Goal: Task Accomplishment & Management: Manage account settings

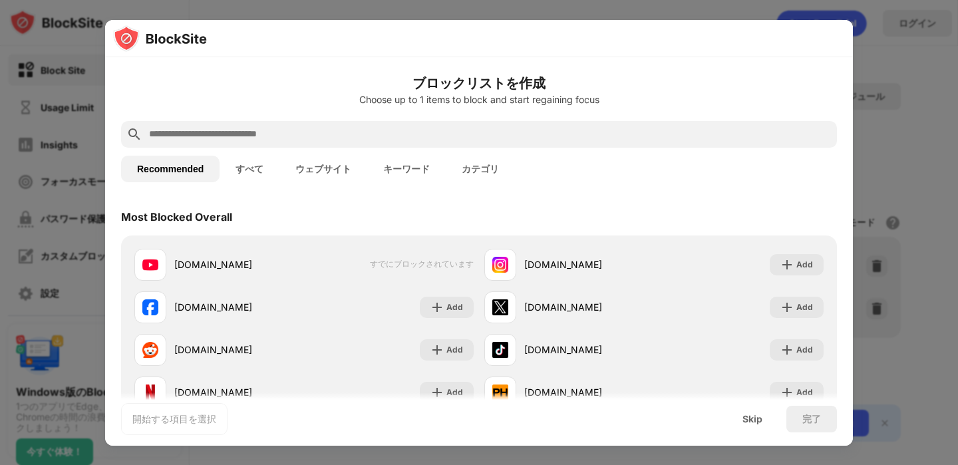
click at [615, 75] on h6 "ブロックリストを作成" at bounding box center [479, 83] width 716 height 20
click at [754, 416] on div "Skip" at bounding box center [752, 419] width 20 height 11
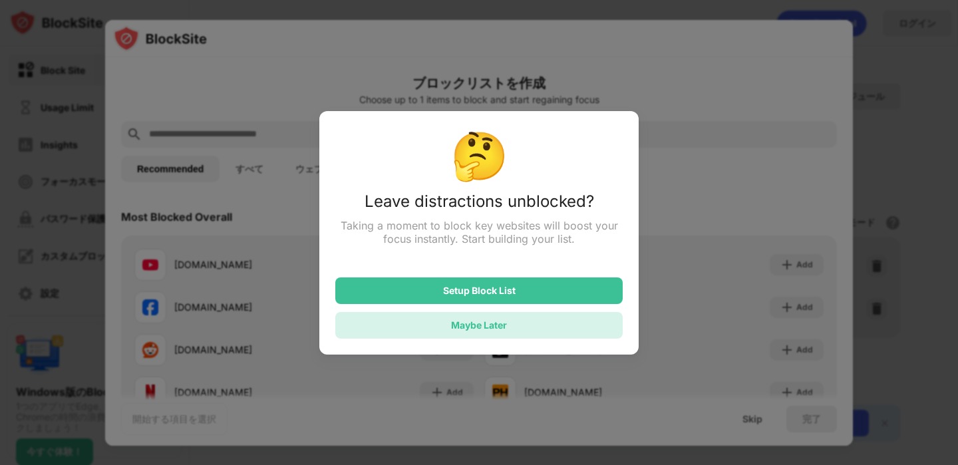
click at [517, 327] on div "Maybe Later" at bounding box center [478, 325] width 287 height 27
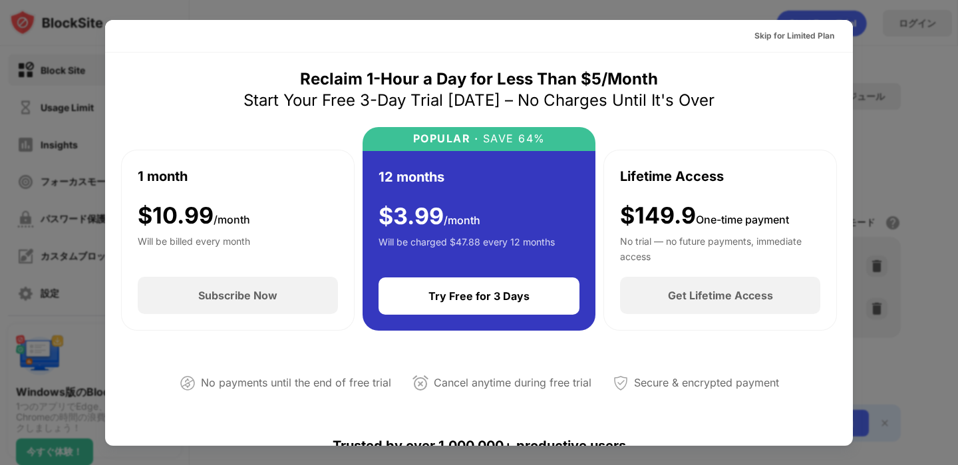
click at [901, 47] on div at bounding box center [479, 232] width 958 height 465
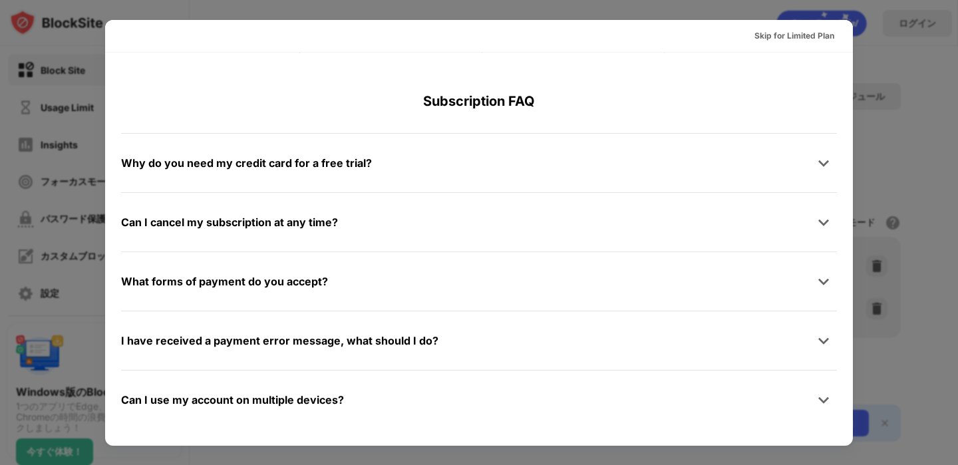
click at [870, 37] on div at bounding box center [479, 232] width 958 height 465
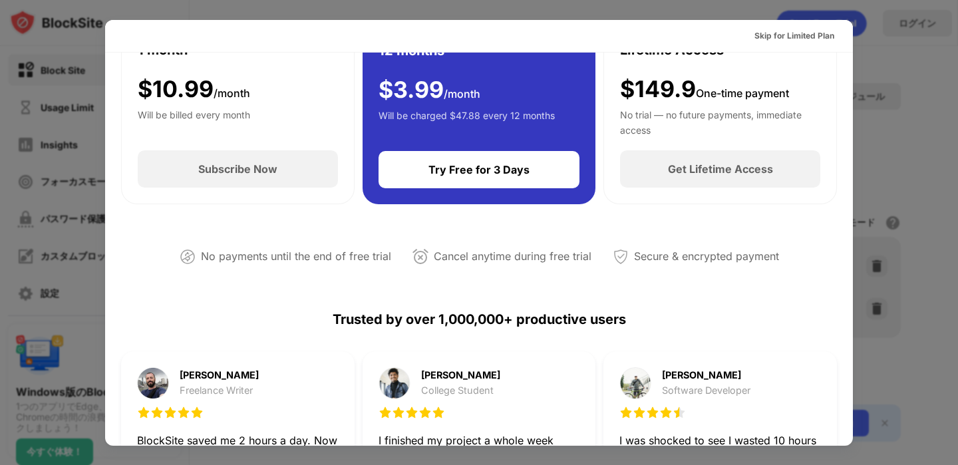
scroll to position [0, 0]
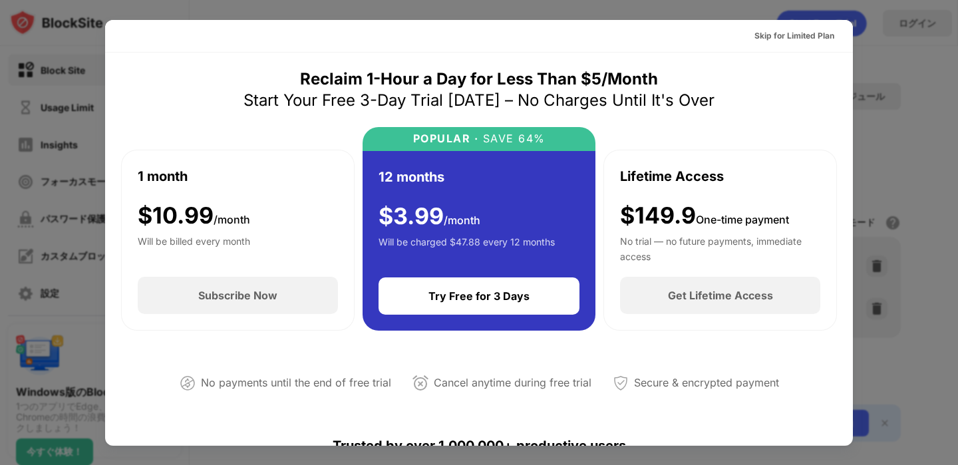
click at [804, 20] on div "Skip for Limited Plan" at bounding box center [479, 36] width 748 height 33
click at [803, 33] on div "Skip for Limited Plan" at bounding box center [794, 35] width 80 height 13
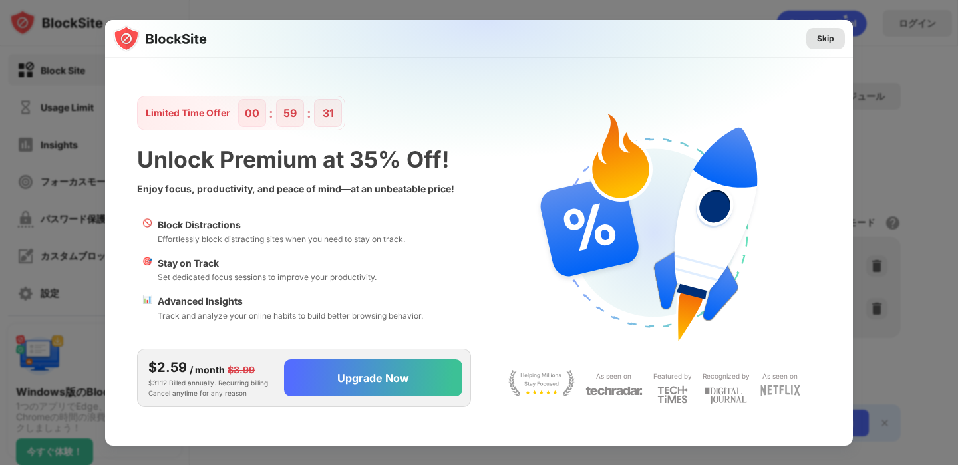
click at [826, 43] on div "Skip" at bounding box center [825, 38] width 17 height 13
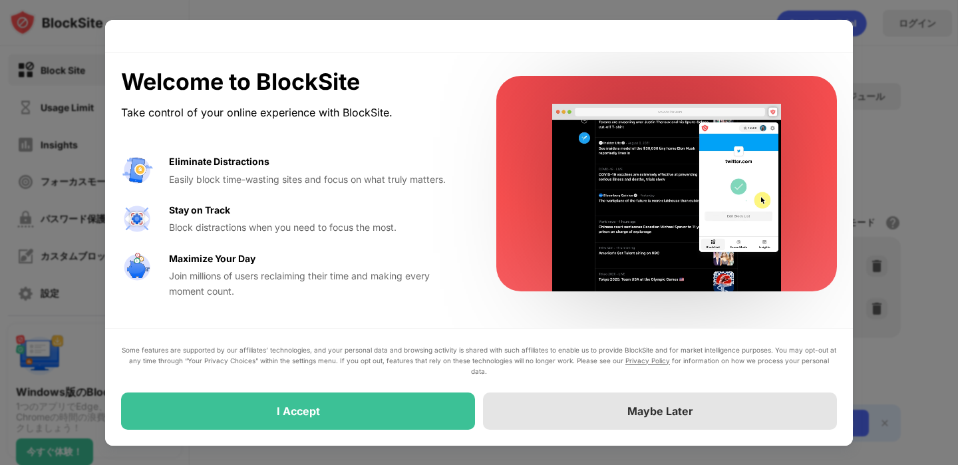
click at [562, 422] on div "Maybe Later" at bounding box center [660, 410] width 354 height 37
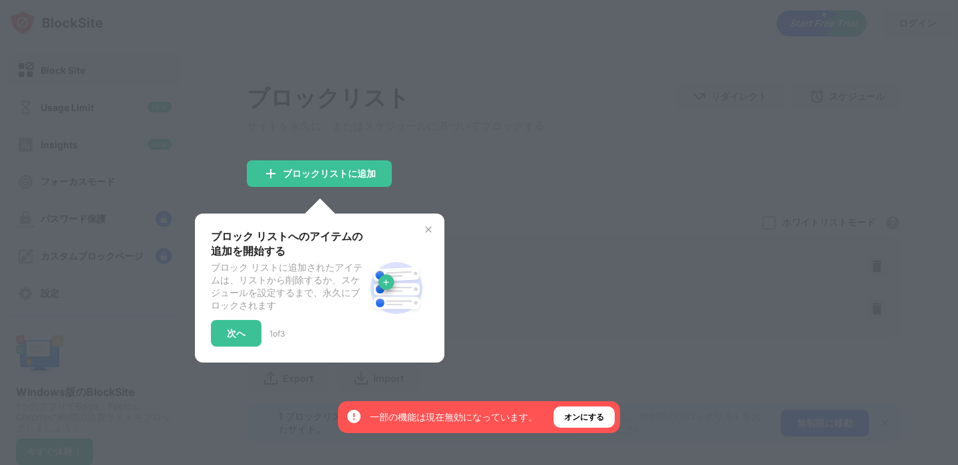
click at [428, 230] on img at bounding box center [428, 229] width 11 height 11
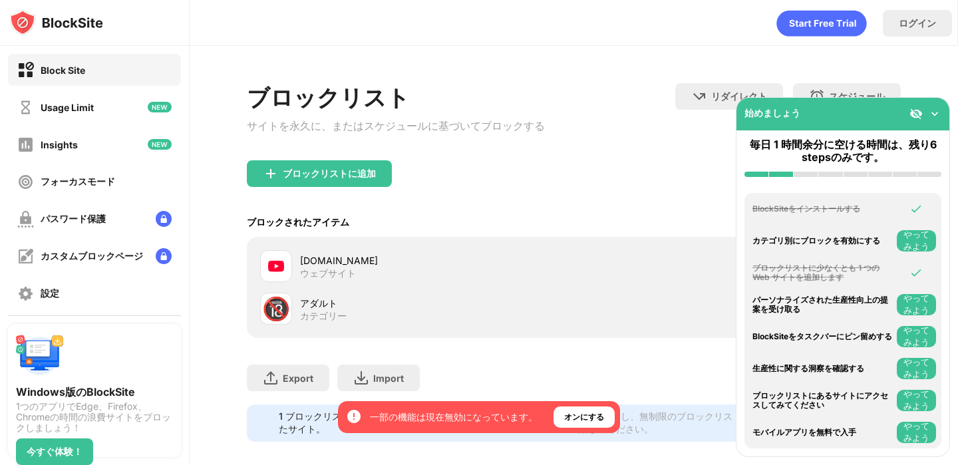
scroll to position [31, 0]
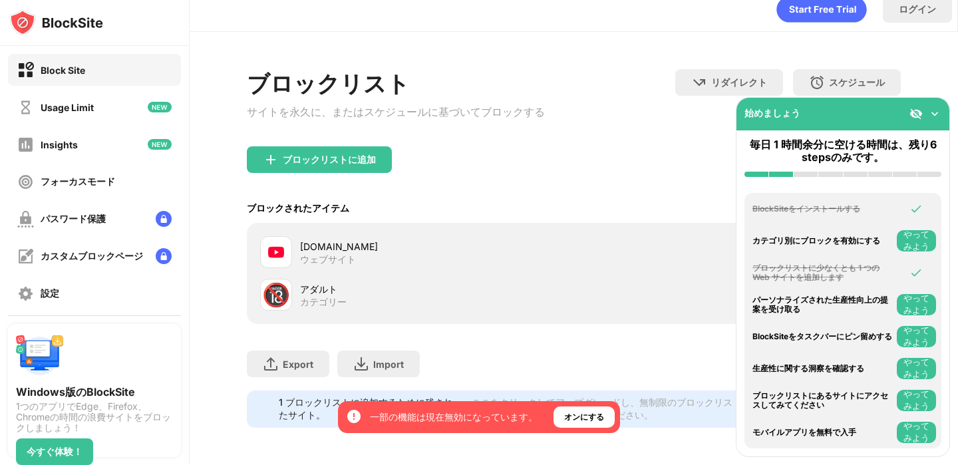
click at [937, 112] on img at bounding box center [934, 113] width 13 height 13
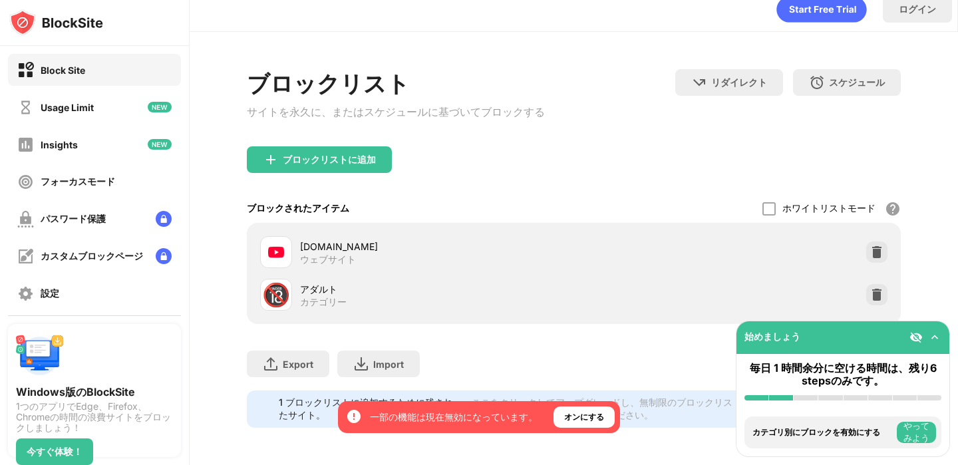
drag, startPoint x: 883, startPoint y: 196, endPoint x: 551, endPoint y: 182, distance: 332.2
click at [551, 194] on div "ブロックされたアイテム ホワイトリストモード ホワイトリスト以外のすべての Web サイトをブロックします。ホワイトリスト モードは URL でのみ機能し、カ…" at bounding box center [573, 208] width 653 height 29
click at [113, 295] on div "設定" at bounding box center [94, 293] width 173 height 32
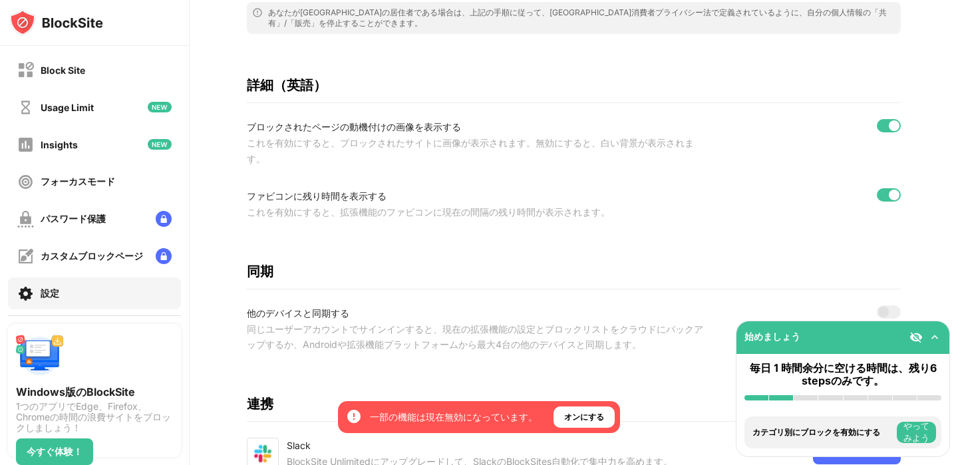
scroll to position [412, 0]
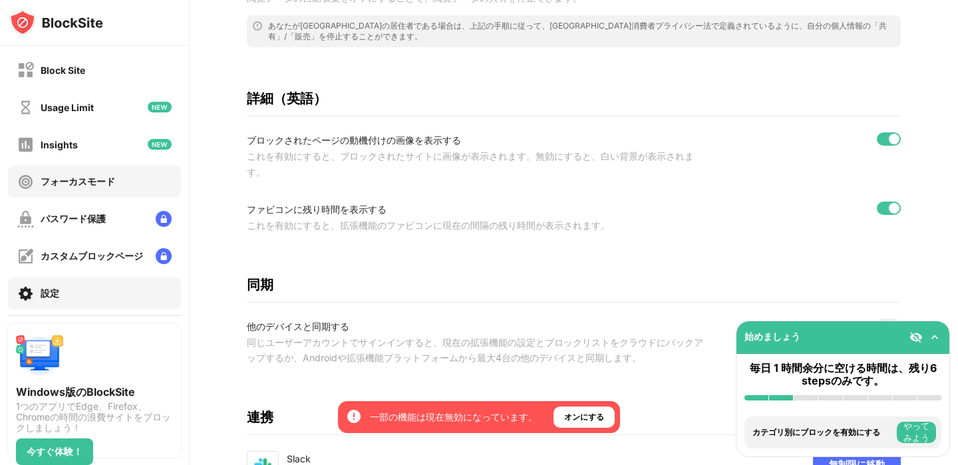
click at [71, 182] on div "フォーカスモード" at bounding box center [78, 182] width 75 height 13
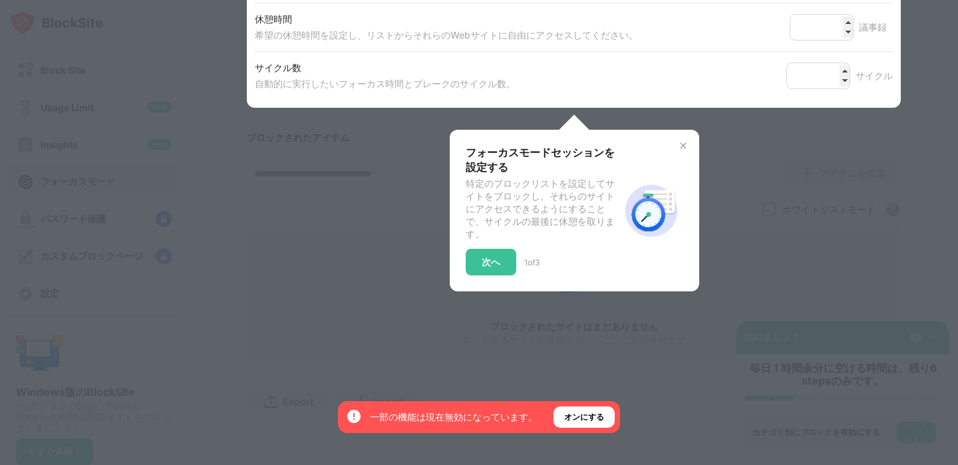
scroll to position [308, 0]
click at [678, 140] on img at bounding box center [683, 145] width 11 height 11
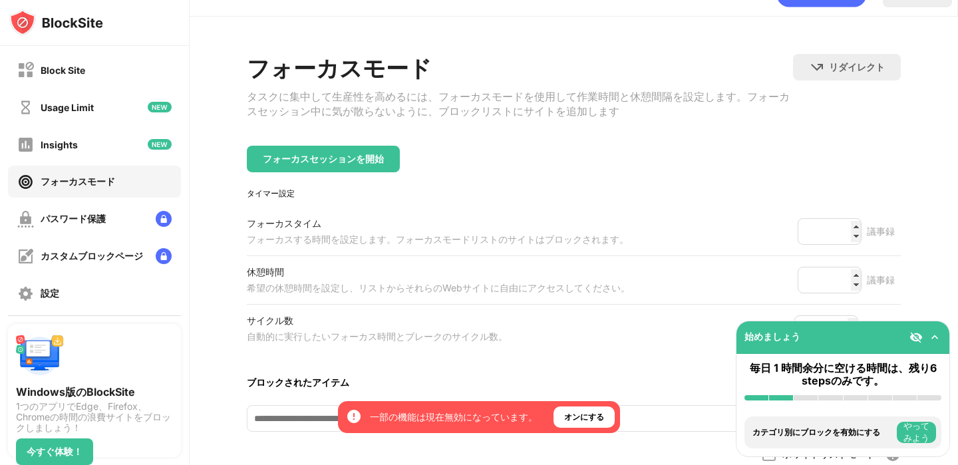
scroll to position [0, 0]
